Goal: Transaction & Acquisition: Purchase product/service

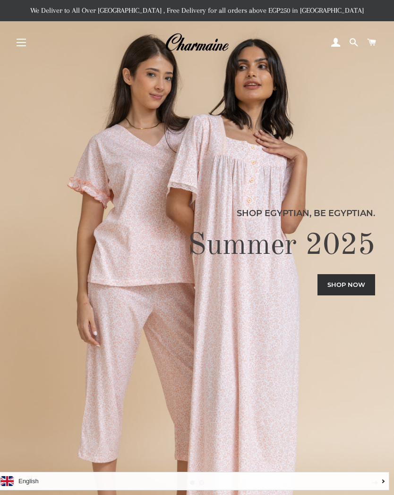
click at [23, 49] on button "Site navigation" at bounding box center [21, 43] width 24 height 24
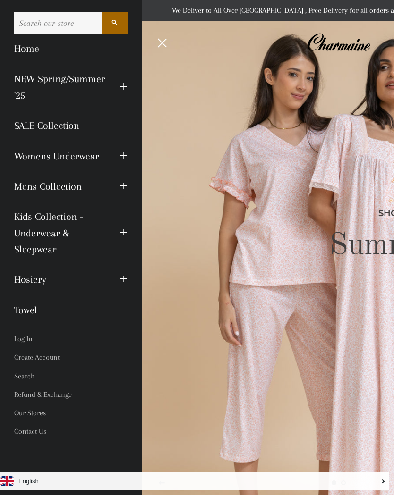
click at [125, 154] on span "button" at bounding box center [124, 156] width 8 height 12
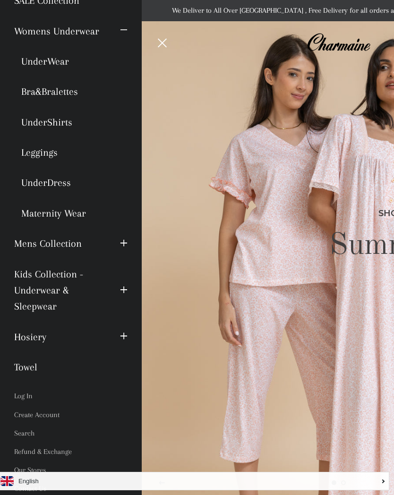
scroll to position [125, 0]
click at [66, 112] on link "UnderShirts" at bounding box center [71, 123] width 128 height 30
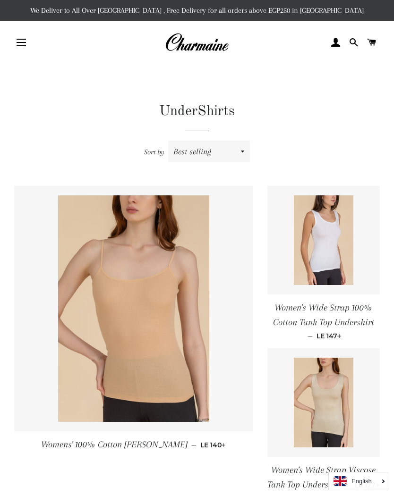
click at [26, 46] on span "button" at bounding box center [21, 45] width 9 height 1
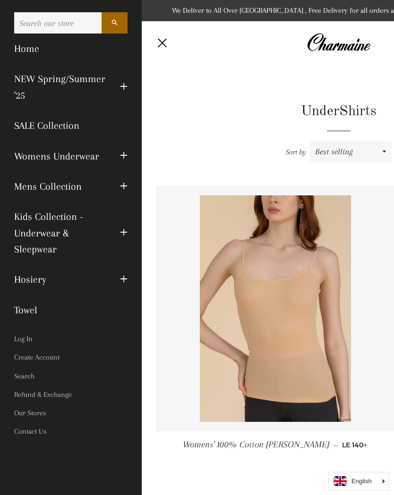
click at [124, 152] on span "button" at bounding box center [124, 156] width 8 height 12
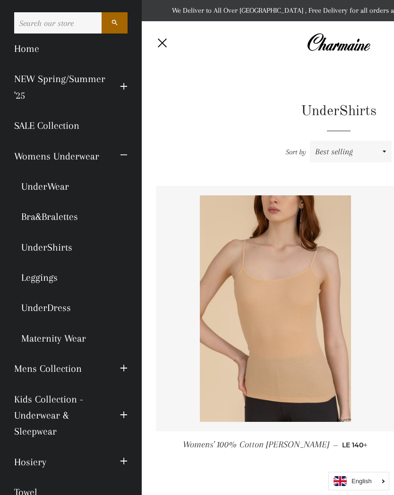
click at [55, 182] on link "UnderWear" at bounding box center [71, 186] width 128 height 30
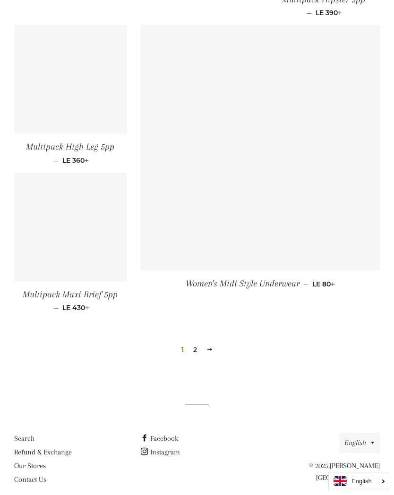
scroll to position [1053, 0]
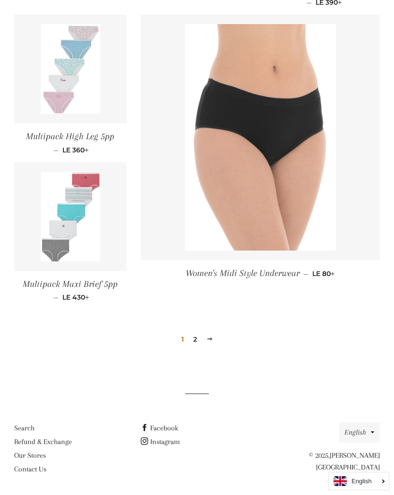
click at [196, 335] on link "2" at bounding box center [194, 340] width 11 height 14
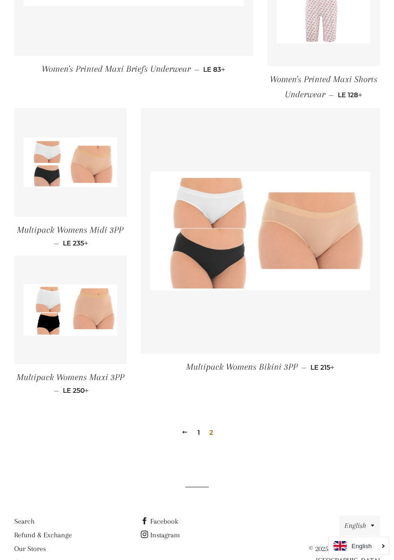
scroll to position [376, 0]
click at [201, 428] on link "1" at bounding box center [199, 433] width 10 height 14
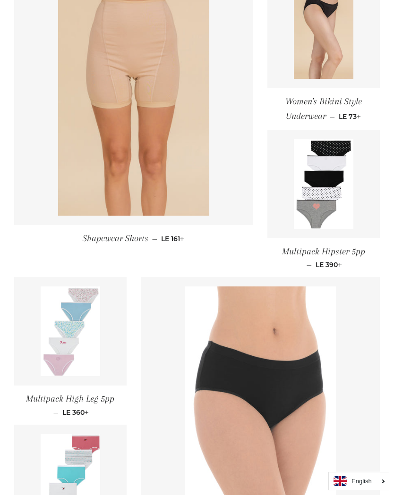
scroll to position [753, 0]
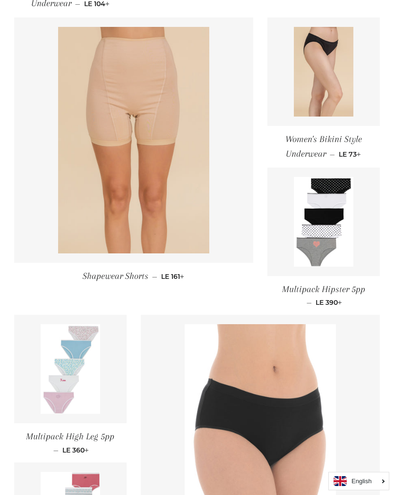
click at [338, 215] on img at bounding box center [324, 222] width 60 height 90
click at [74, 385] on img at bounding box center [71, 370] width 60 height 90
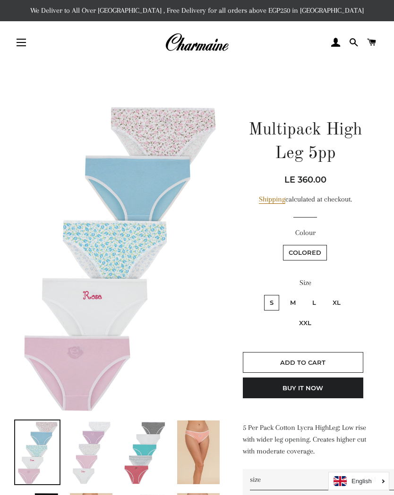
click at [86, 457] on img at bounding box center [91, 453] width 43 height 64
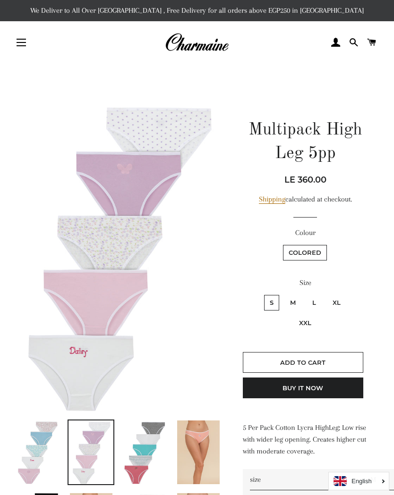
click at [138, 457] on img at bounding box center [144, 453] width 43 height 64
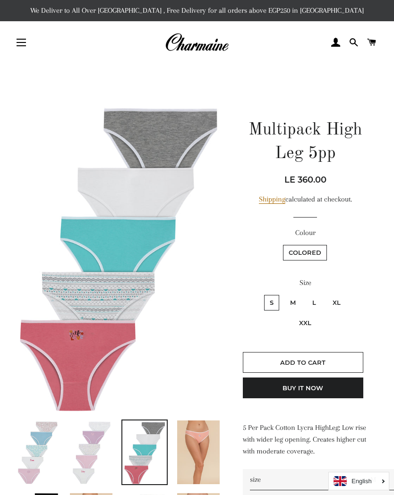
click at [201, 446] on img at bounding box center [198, 453] width 43 height 64
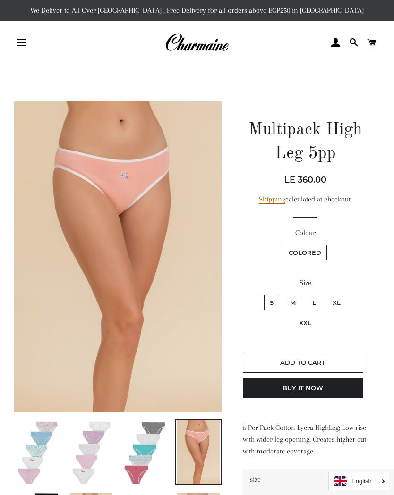
click at [41, 453] on img at bounding box center [37, 453] width 43 height 64
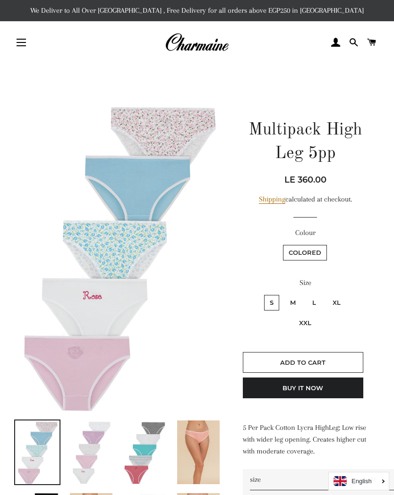
click at [95, 457] on img at bounding box center [91, 453] width 43 height 64
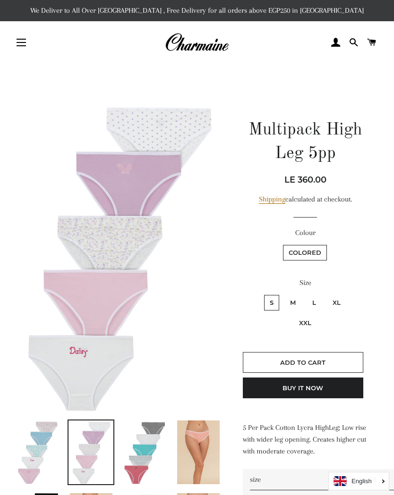
click at [303, 360] on span "Add to Cart" at bounding box center [302, 363] width 45 height 8
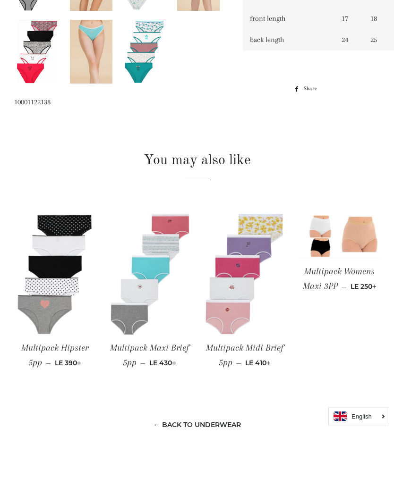
scroll to position [632, 0]
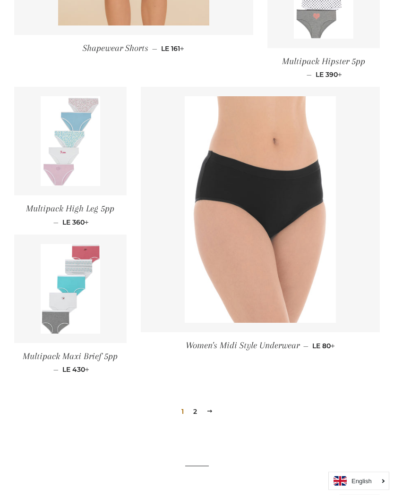
scroll to position [1053, 0]
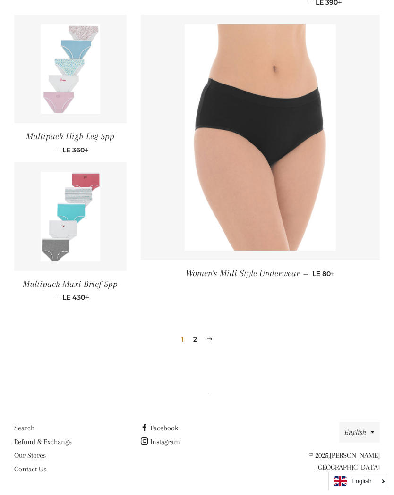
click at [197, 337] on link "2" at bounding box center [194, 340] width 11 height 14
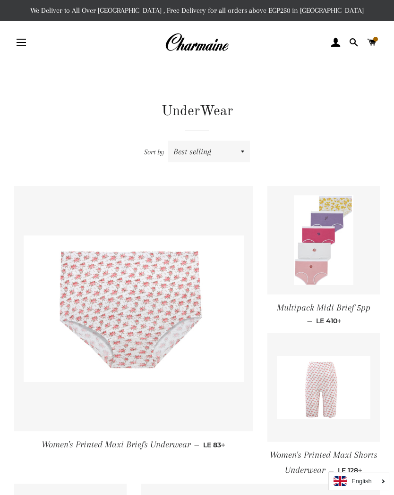
click at [169, 301] on img at bounding box center [134, 309] width 220 height 146
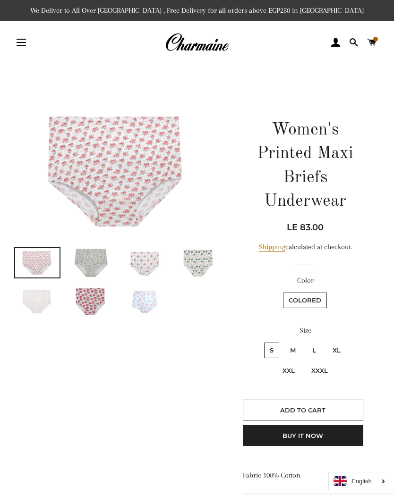
click at [311, 354] on label "L" at bounding box center [314, 351] width 15 height 16
click at [306, 342] on input "L" at bounding box center [305, 342] width 0 height 0
radio input "true"
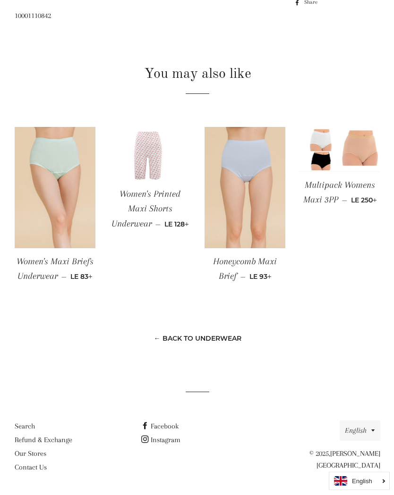
scroll to position [653, 0]
